Goal: Task Accomplishment & Management: Complete application form

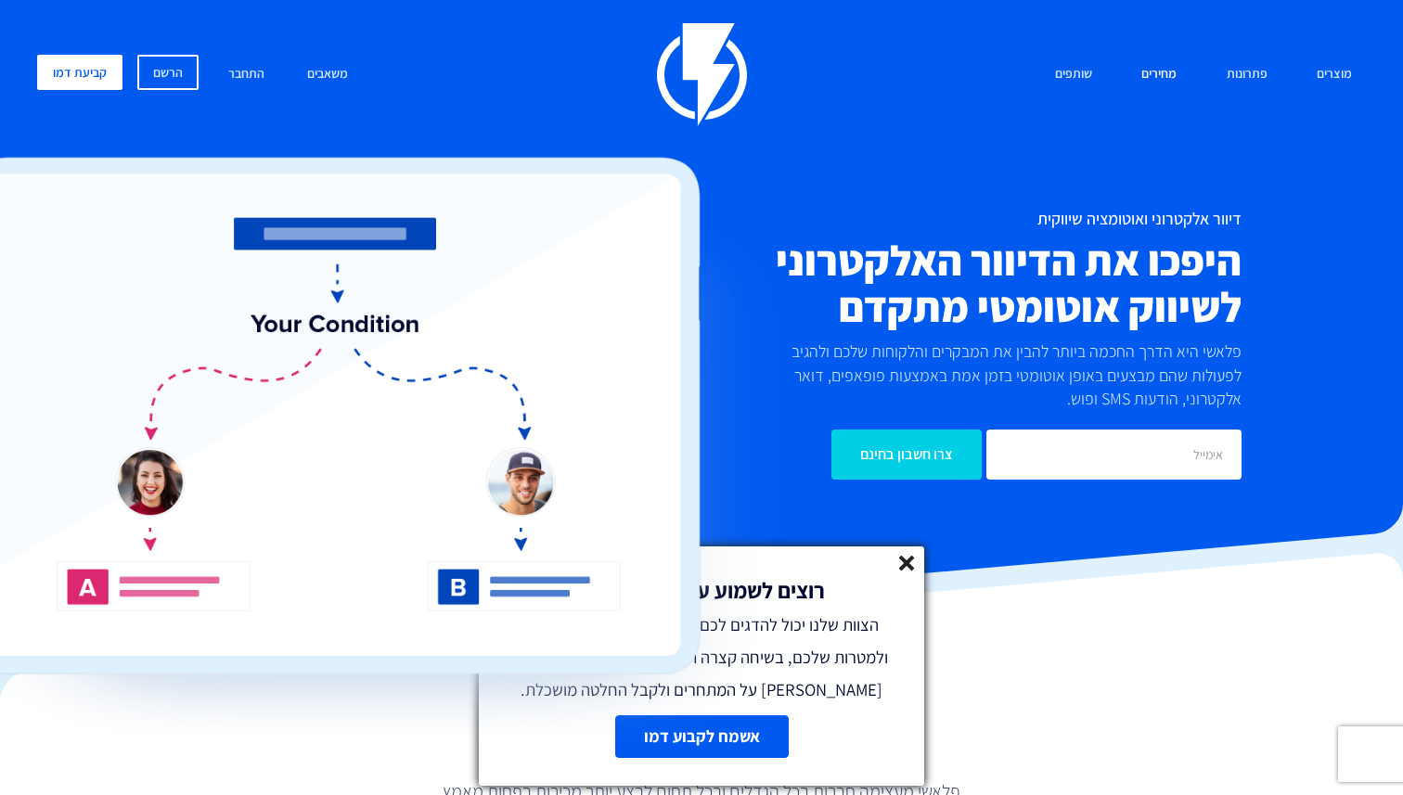
click at [1161, 75] on link "מחירים" at bounding box center [1159, 75] width 63 height 40
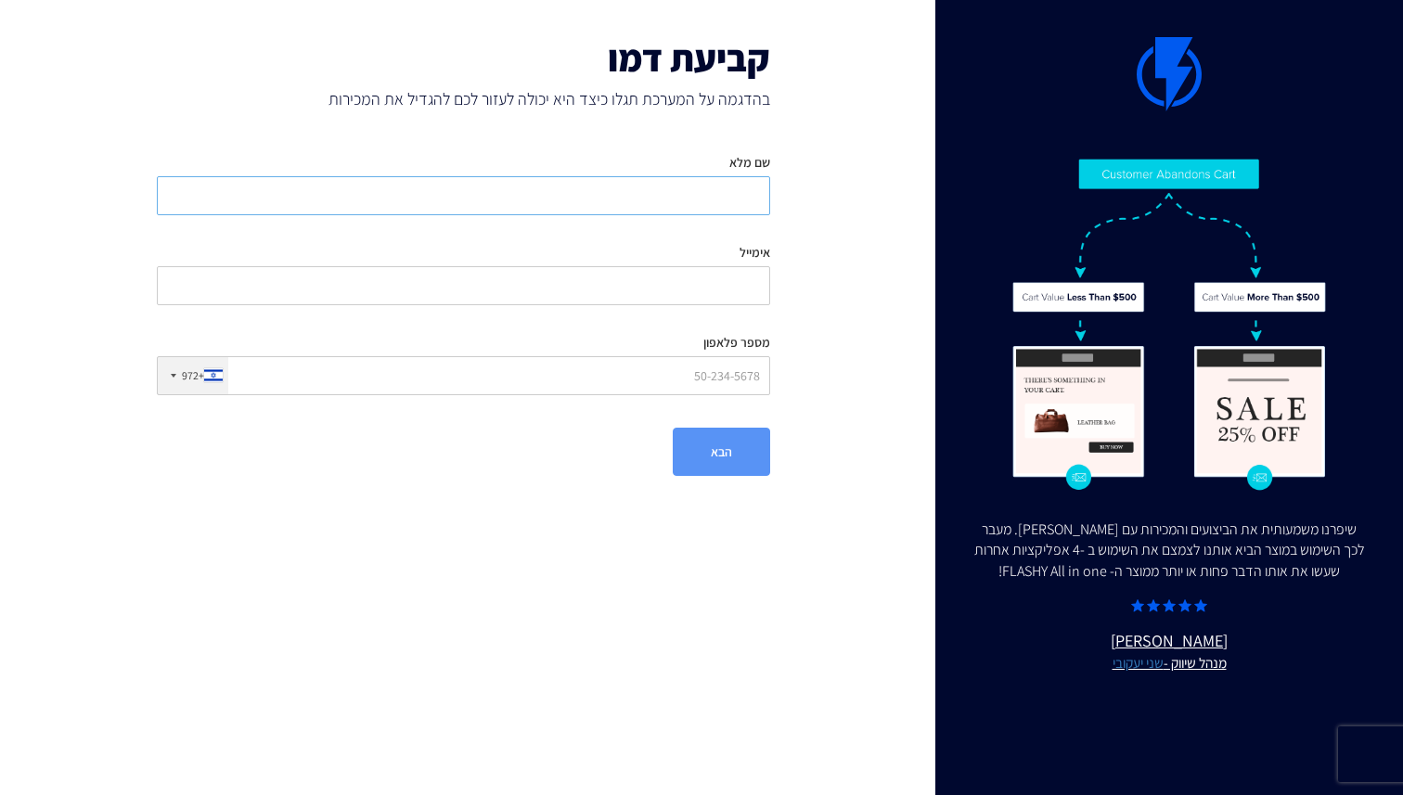
click at [650, 197] on input "שם מלא" at bounding box center [464, 195] width 614 height 39
type input "אביטל אברמזון"
type input "[EMAIL_ADDRESS][DOMAIN_NAME]"
type input "0523050795"
click at [721, 453] on button "הבא" at bounding box center [721, 452] width 97 height 48
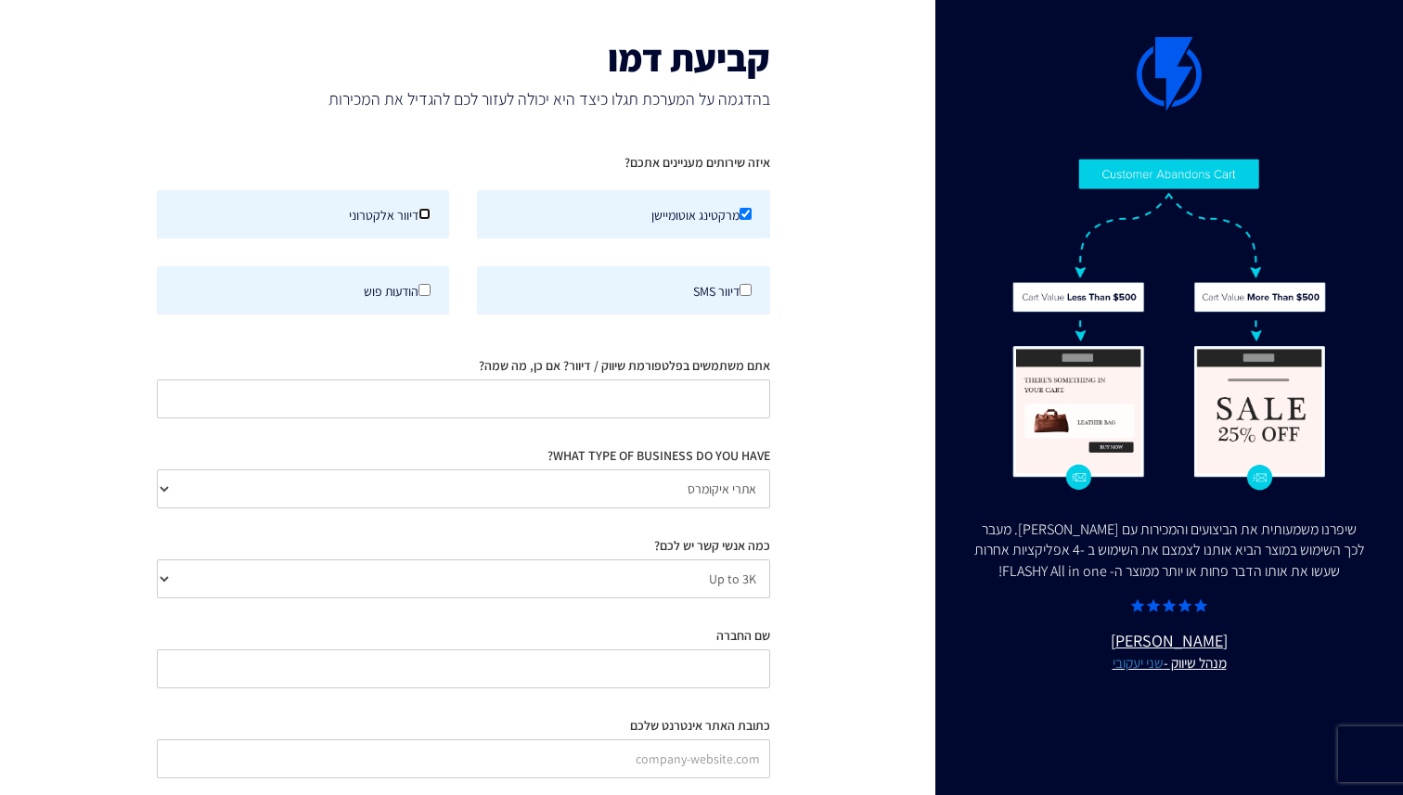
click at [420, 210] on input "דיוור אלקטרוני" at bounding box center [425, 214] width 12 height 12
checkbox input "true"
click at [626, 410] on input "אתם משתמשים בפלטפורמת שיווק / דיוור? אם כן, מה שמה?" at bounding box center [464, 399] width 614 height 39
type input "נ"
type input "beacon"
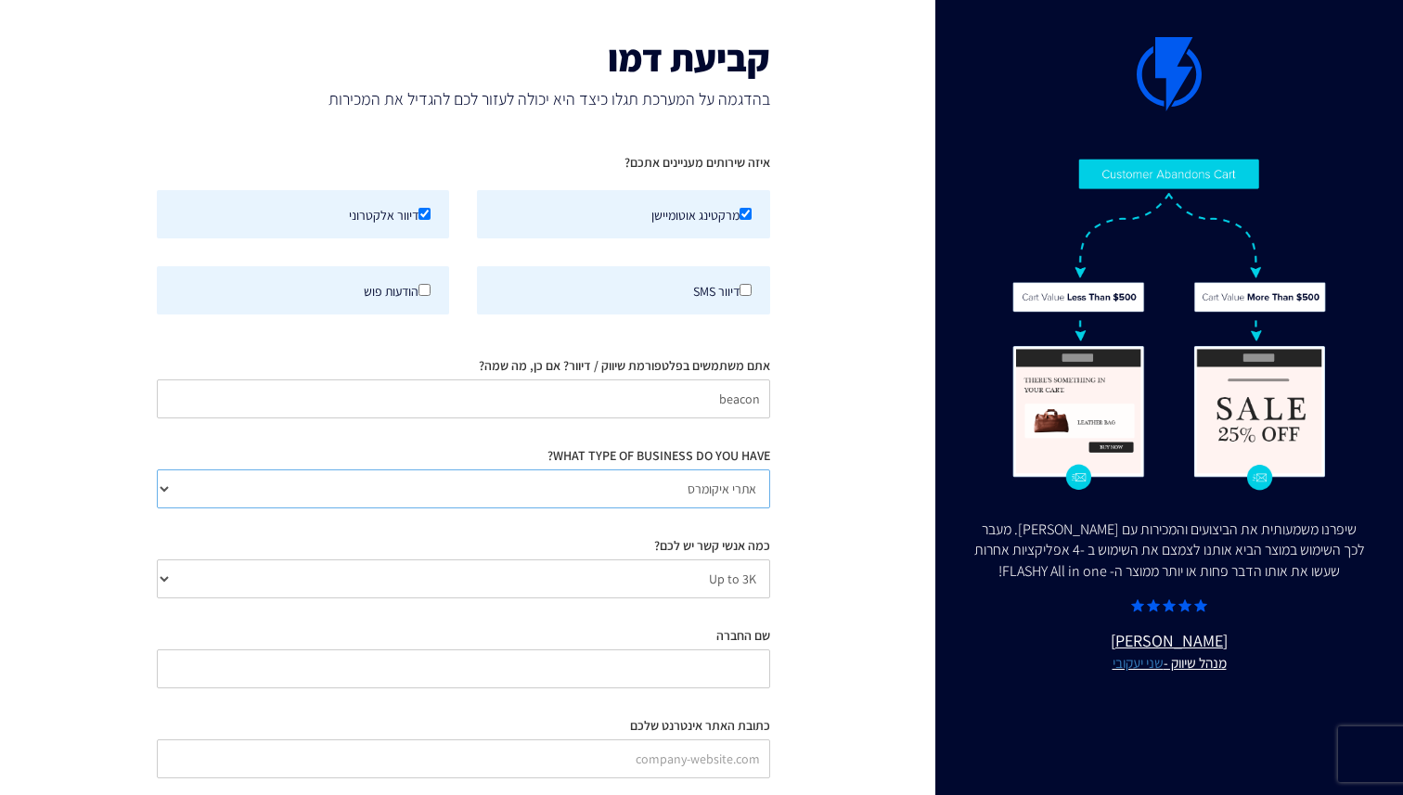
click at [584, 489] on select "אתרי איקומרס Agency / Freelancer SaaS Other" at bounding box center [464, 489] width 614 height 39
select select "Other"
click at [599, 581] on select "Up to 3K 3K-10K 10K-25K 25K-50K 50K-100K 100K-250K 250K-500K 500K-1M 1M+" at bounding box center [464, 579] width 614 height 39
select select "number:10000"
click at [838, 562] on div "שיפרנו משמעותית את הביצועים והמכירות עם [PERSON_NAME]. מעבר לכך השימוש במוצר הב…" at bounding box center [701, 448] width 1431 height 897
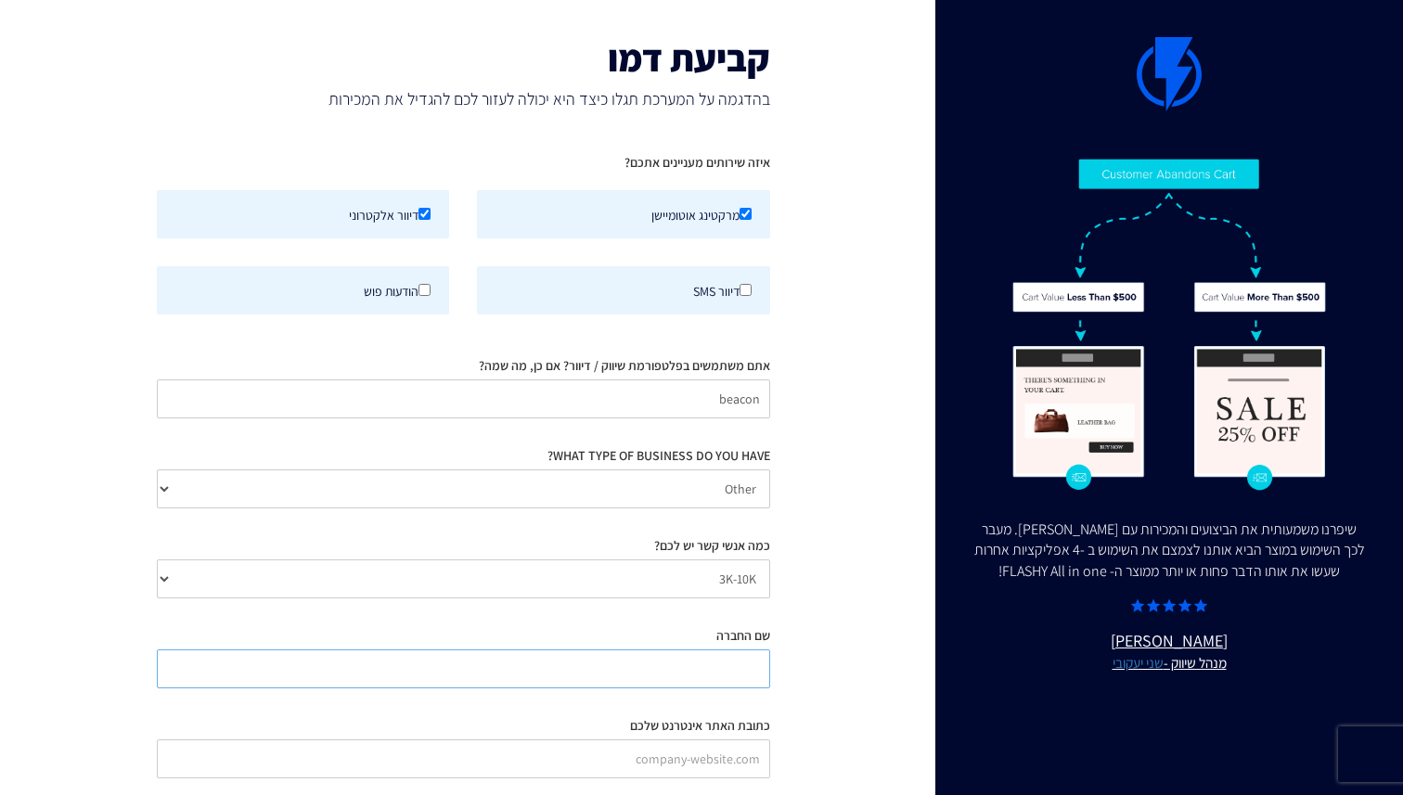
click at [704, 661] on input "שם החברה" at bounding box center [464, 669] width 614 height 39
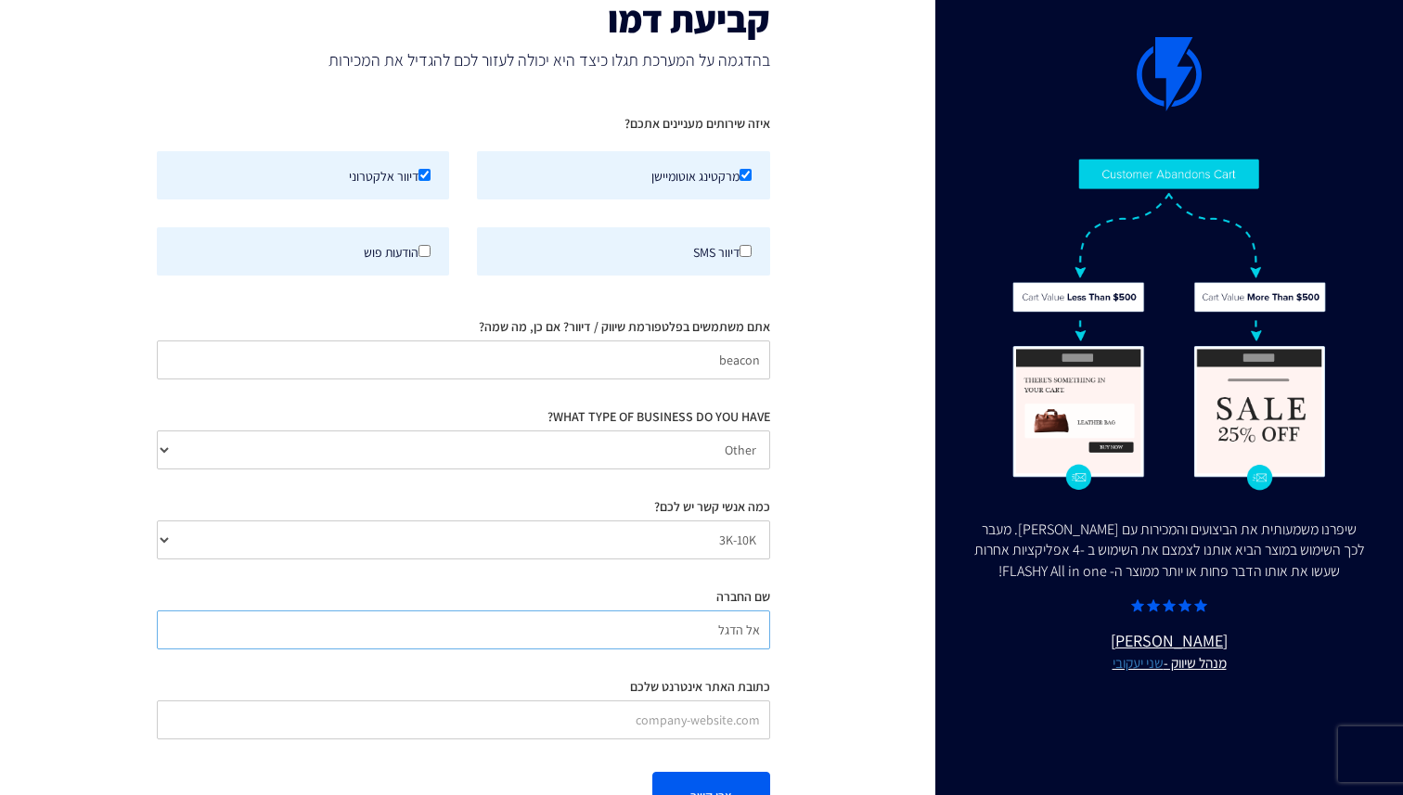
scroll to position [101, 0]
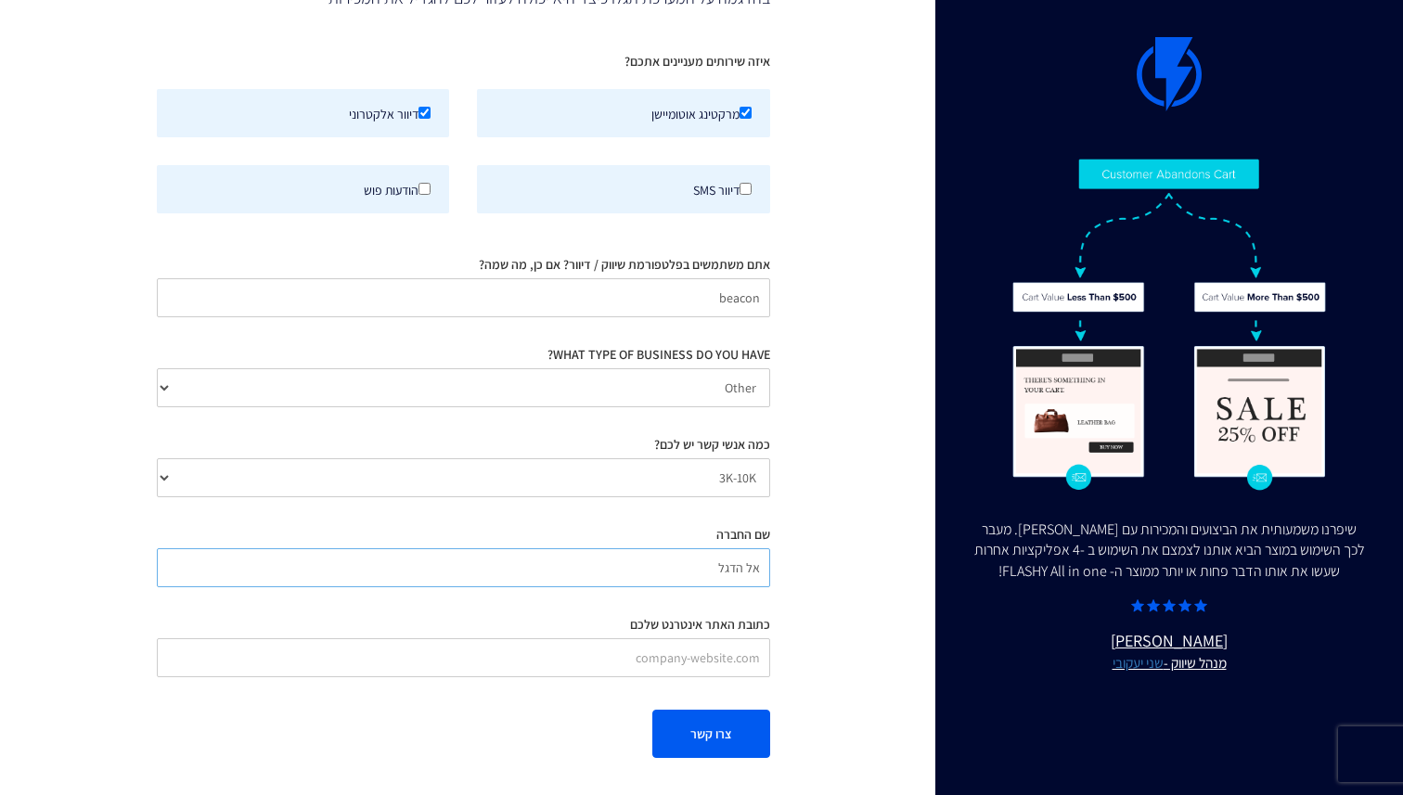
type input "אל הדגל"
click at [676, 658] on input "כתובת האתר אינטרנט שלכם" at bounding box center [464, 658] width 614 height 39
paste input "[URL][DOMAIN_NAME]"
type input "[URL][DOMAIN_NAME]"
click at [700, 740] on button "צרו קשר" at bounding box center [712, 734] width 118 height 48
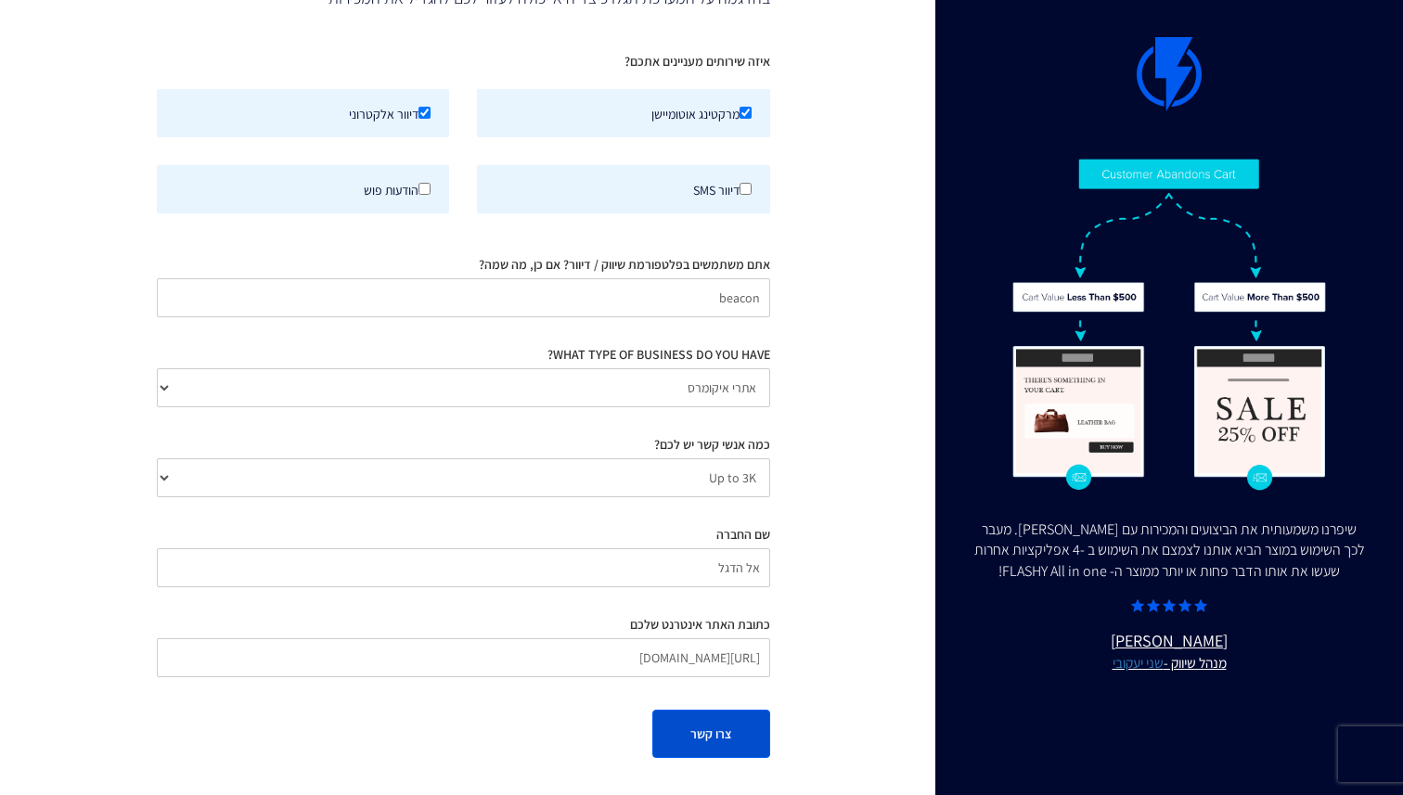
scroll to position [0, 0]
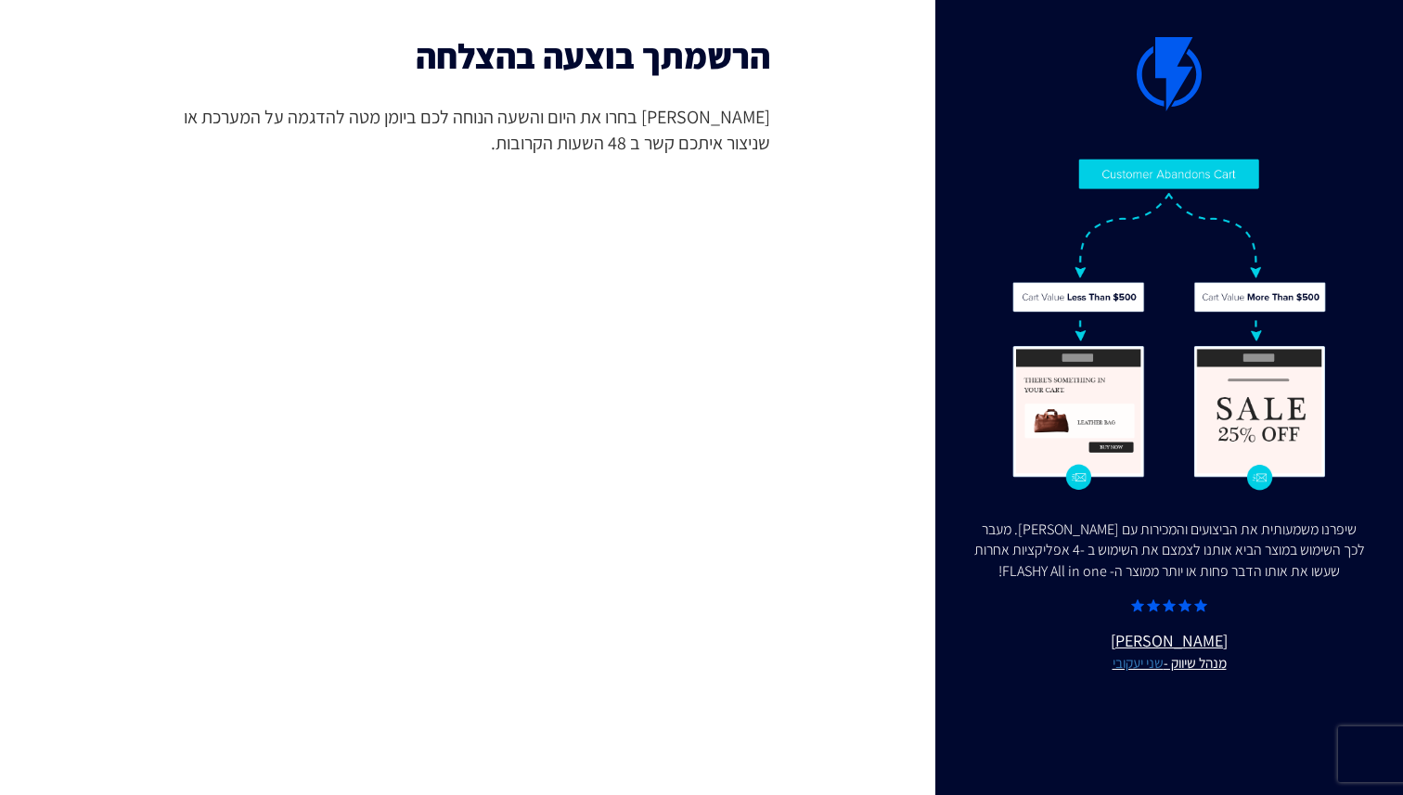
click at [704, 75] on h2 "הרשמתך בוצעה בהצלחה" at bounding box center [464, 56] width 614 height 39
click at [1173, 74] on img at bounding box center [1169, 74] width 65 height 74
